Goal: Check status

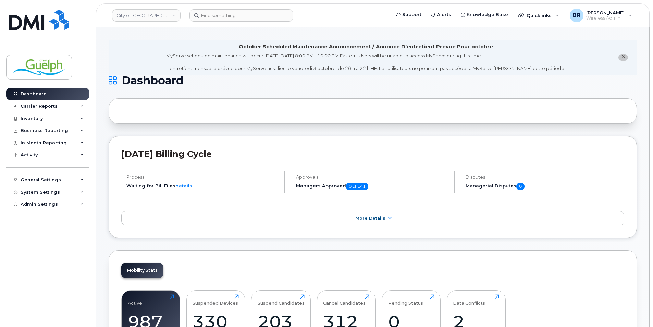
click at [622, 56] on icon "close notification" at bounding box center [624, 57] width 4 height 4
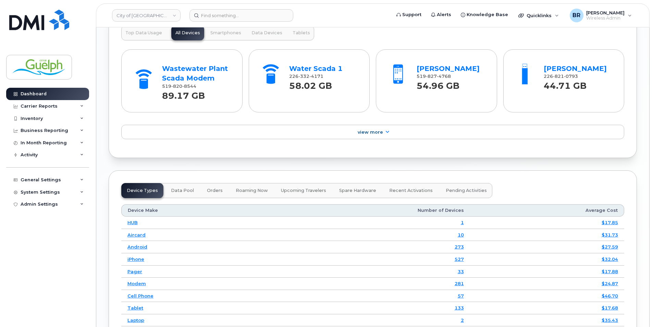
scroll to position [583, 0]
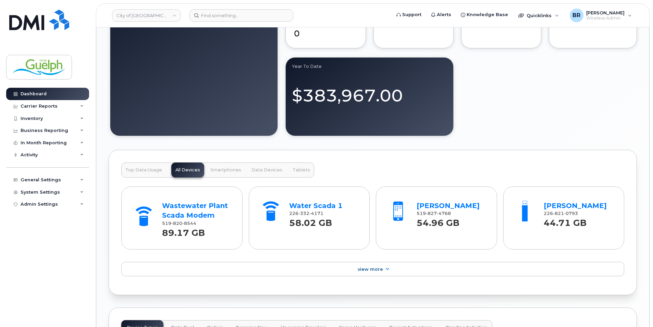
click at [135, 165] on button "Top Data Usage" at bounding box center [143, 170] width 45 height 15
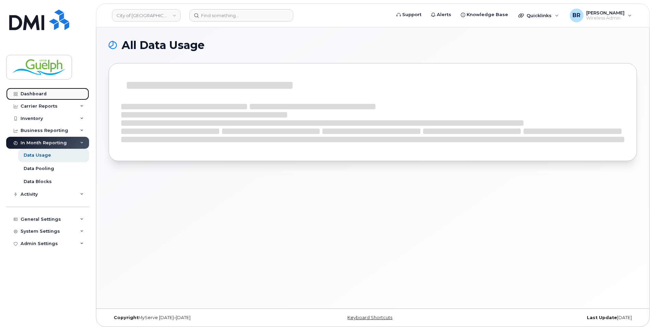
click at [33, 96] on div "Dashboard" at bounding box center [34, 93] width 26 height 5
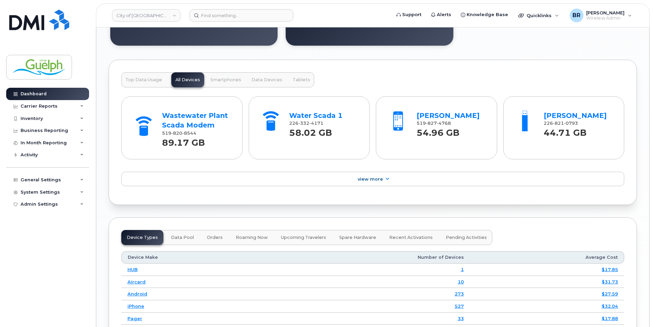
scroll to position [617, 0]
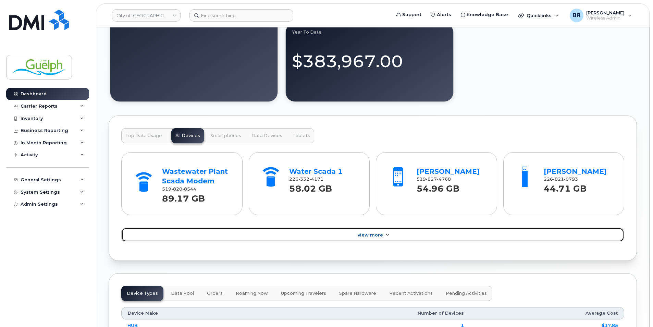
click at [376, 234] on span "View More" at bounding box center [370, 234] width 25 height 5
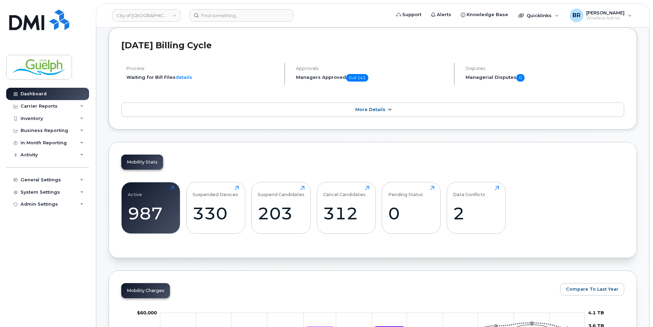
scroll to position [0, 0]
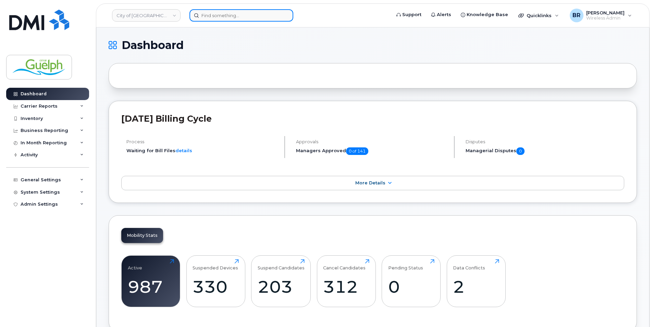
click at [226, 16] on input at bounding box center [242, 15] width 104 height 12
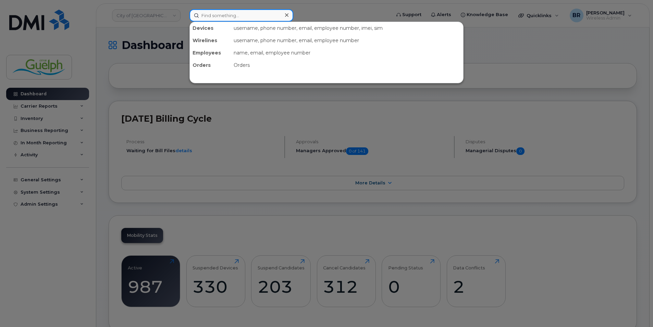
paste input "2268212187"
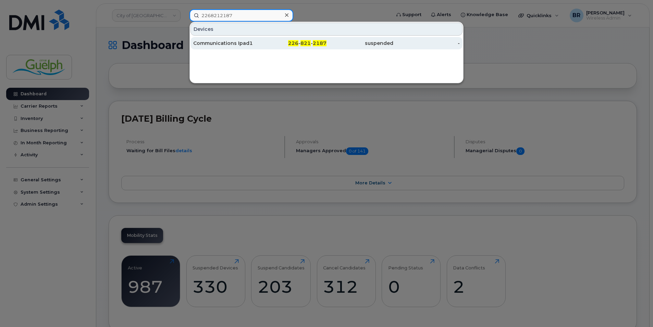
type input "2268212187"
click at [314, 40] on div "226 - 821 - 2187" at bounding box center [293, 43] width 67 height 12
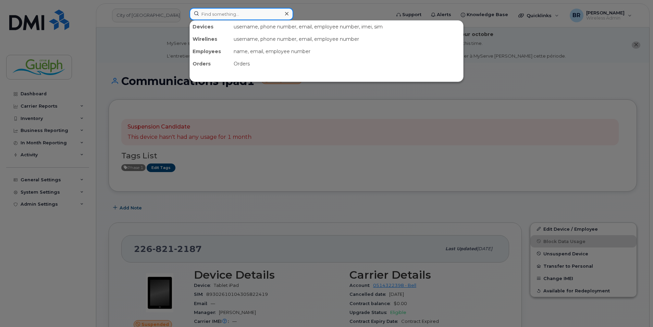
click at [236, 9] on input at bounding box center [242, 14] width 104 height 12
paste input "5198319276"
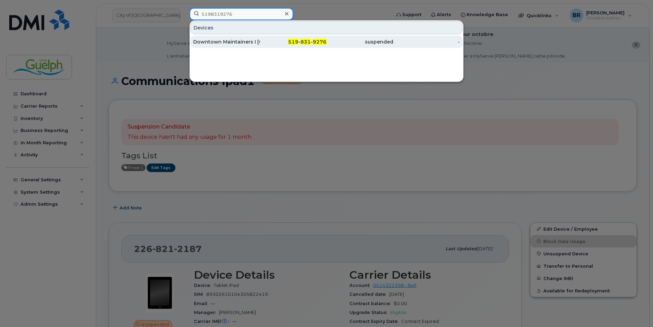
type input "5198319276"
click at [276, 41] on div "519 - 831 - 9276" at bounding box center [293, 41] width 67 height 7
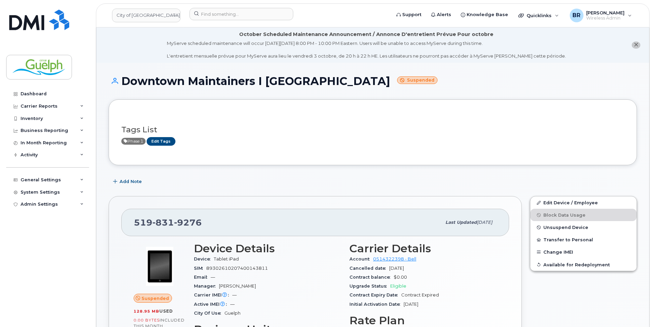
click at [637, 47] on span "close notification" at bounding box center [636, 44] width 4 height 5
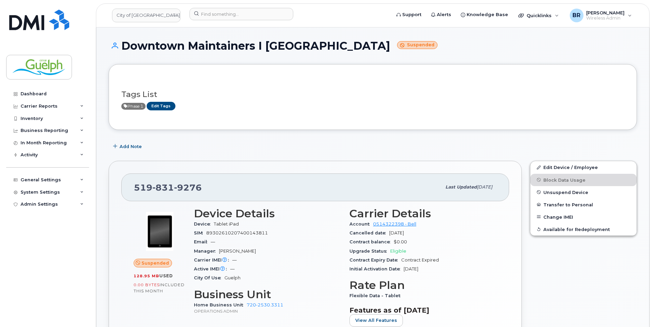
click at [440, 107] on div "Phase 1 Edit Tags" at bounding box center [370, 106] width 498 height 9
